Goal: Ask a question

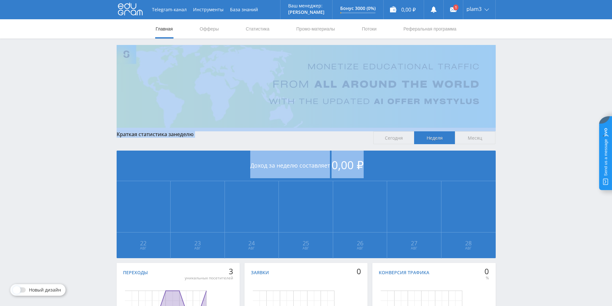
drag, startPoint x: 538, startPoint y: 155, endPoint x: 45, endPoint y: 70, distance: 499.8
click at [46, 70] on div "Telegram-канал Инструменты База знаний Ваш менеджер: [PERSON_NAME] Online @edug…" at bounding box center [306, 190] width 612 height 381
click at [36, 68] on div "Telegram-канал Инструменты База знаний Ваш менеджер: [PERSON_NAME] Online @edug…" at bounding box center [306, 190] width 612 height 381
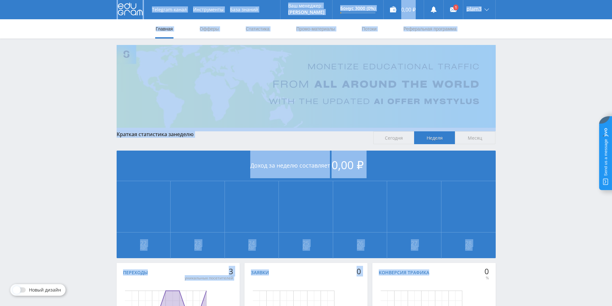
drag, startPoint x: 538, startPoint y: 275, endPoint x: 114, endPoint y: 6, distance: 502.6
click at [114, 6] on div "Telegram-канал Инструменты База знаний Ваш менеджер: [PERSON_NAME] Online @edug…" at bounding box center [306, 190] width 612 height 381
click at [67, 38] on div "Главная Офферы Статистика Промо-материалы Потоки Реферальная программа" at bounding box center [306, 28] width 612 height 19
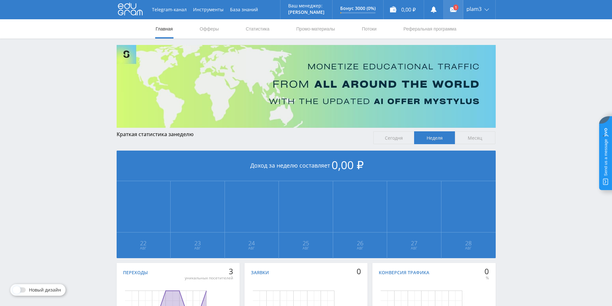
click at [452, 13] on link at bounding box center [452, 9] width 19 height 19
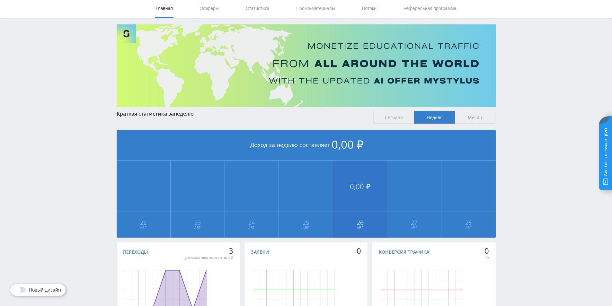
scroll to position [32, 0]
